Goal: Find specific page/section: Find specific page/section

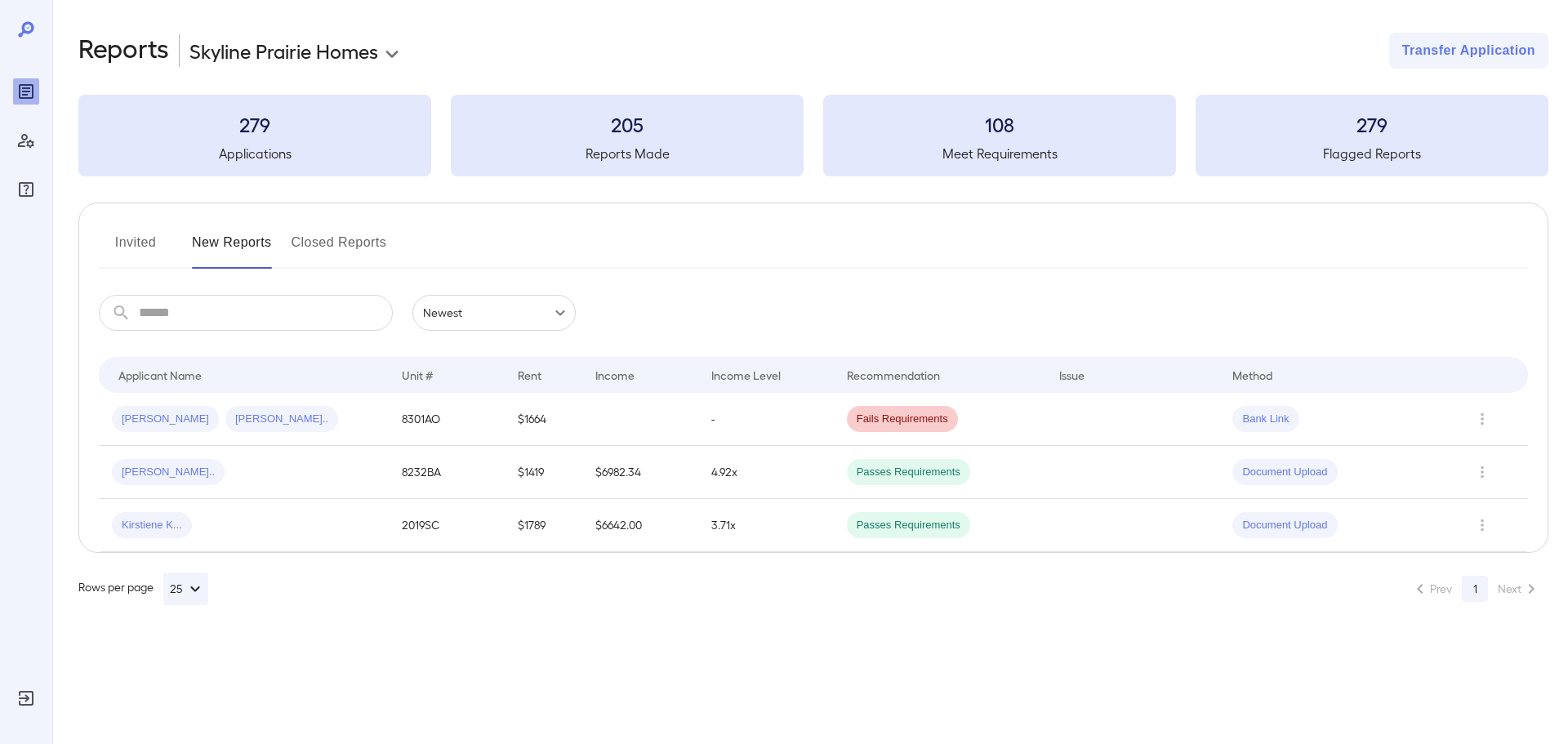
click at [282, 260] on div "Invited New Reports Closed Reports" at bounding box center [813, 249] width 1429 height 39
click at [225, 245] on button "New Reports" at bounding box center [231, 249] width 80 height 39
click at [135, 243] on button "Invited" at bounding box center [135, 249] width 73 height 39
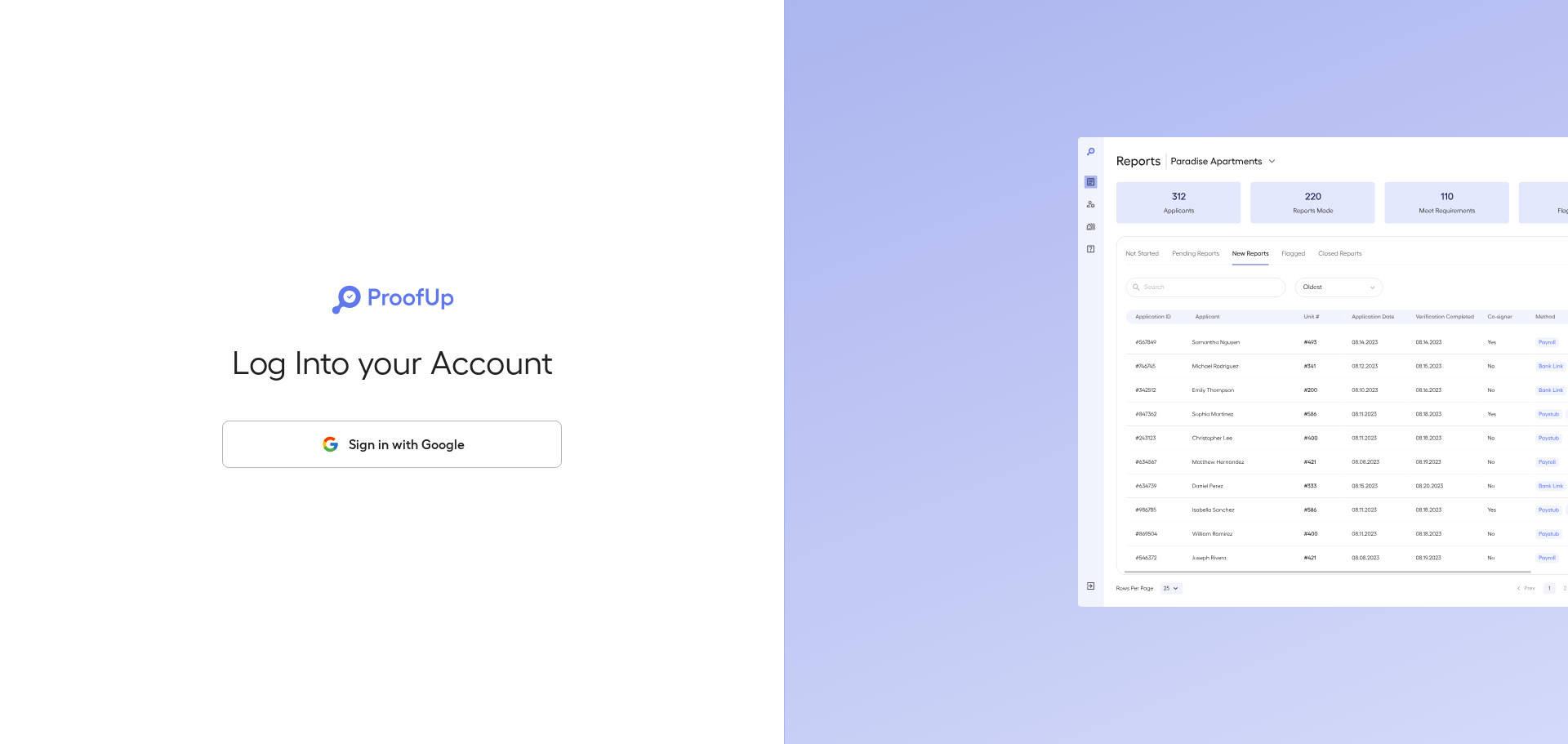
click at [405, 444] on button "Sign in with Google" at bounding box center [392, 443] width 340 height 47
